Goal: Check status: Check status

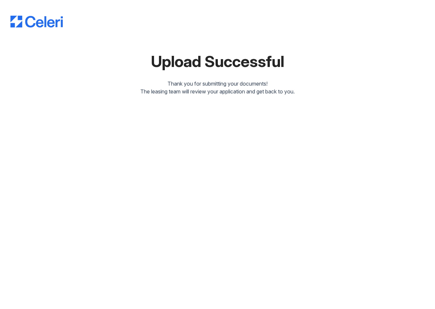
drag, startPoint x: 361, startPoint y: 167, endPoint x: 361, endPoint y: 163, distance: 3.9
click at [361, 164] on div "Upload Successful Thank you for submitting your documents! The leasing team wil…" at bounding box center [217, 154] width 435 height 309
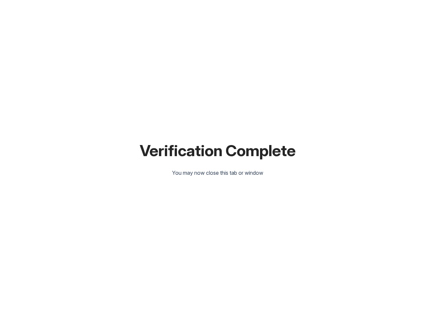
drag, startPoint x: 366, startPoint y: 112, endPoint x: 319, endPoint y: 109, distance: 46.9
click at [365, 111] on div "Verification Complete You may now close this tab or window" at bounding box center [217, 154] width 414 height 309
